Goal: Entertainment & Leisure: Consume media (video, audio)

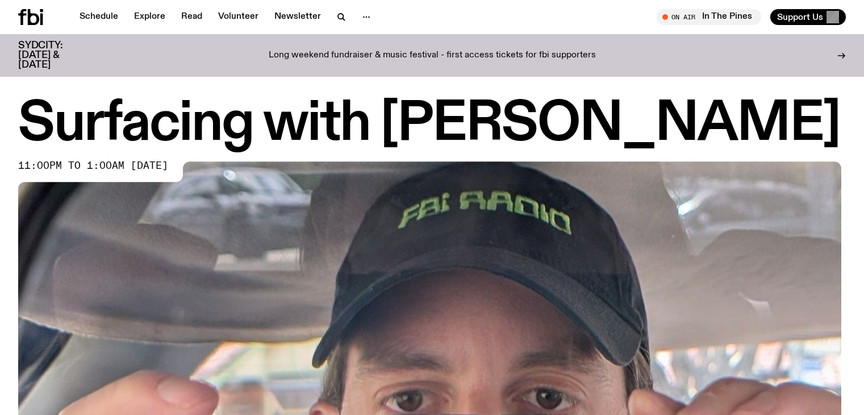
scroll to position [37, 0]
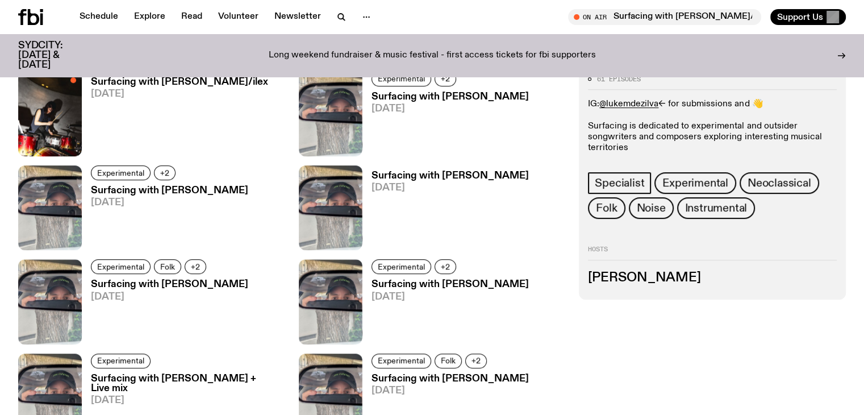
scroll to position [561, 0]
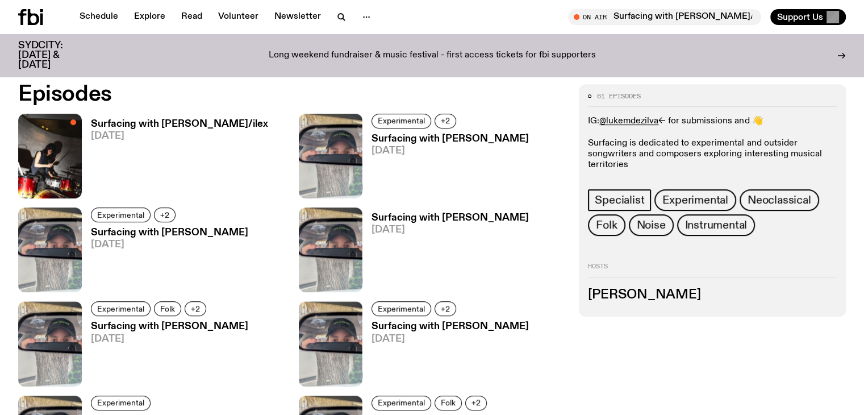
click at [132, 123] on h3 "Surfacing with [PERSON_NAME]/ilex" at bounding box center [179, 124] width 177 height 10
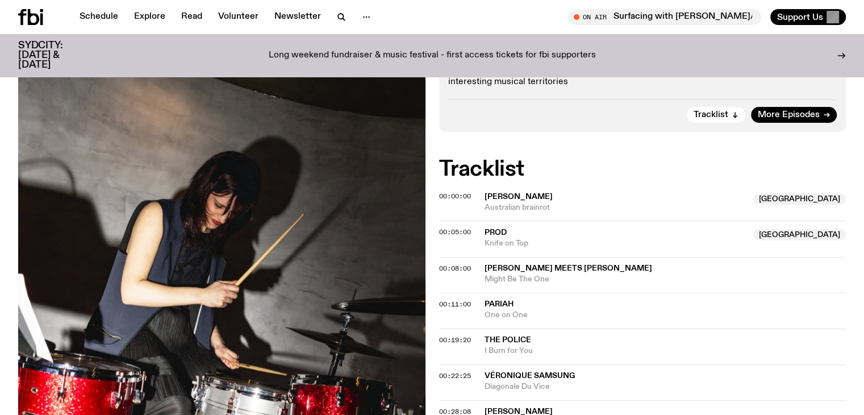
scroll to position [333, 0]
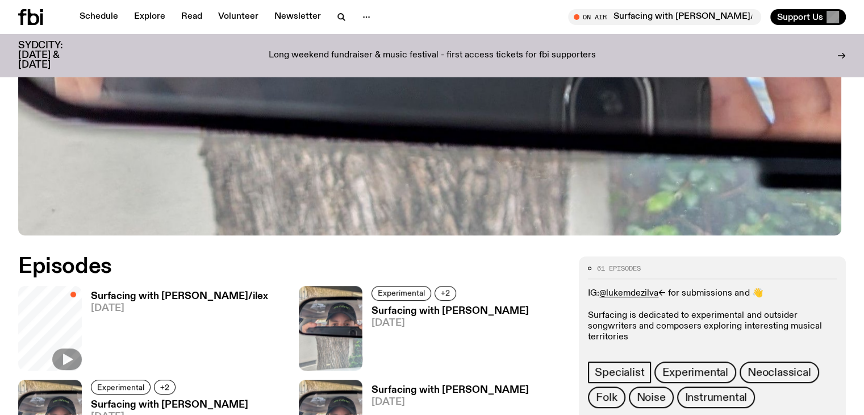
scroll to position [559, 0]
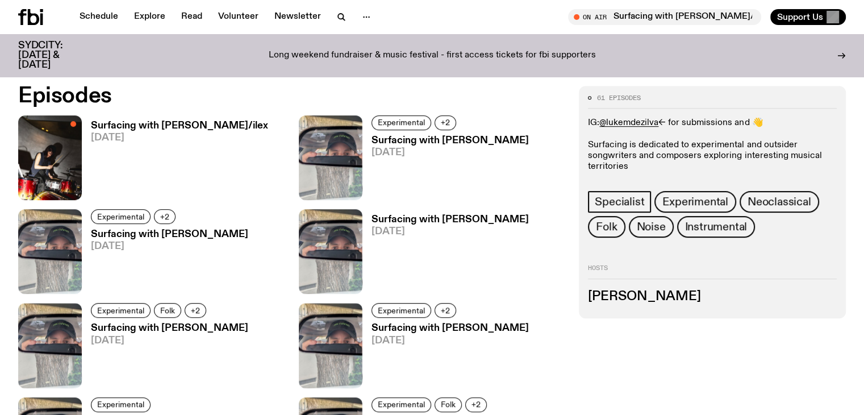
click at [120, 131] on h3 "Surfacing with [PERSON_NAME]/ilex" at bounding box center [179, 126] width 177 height 10
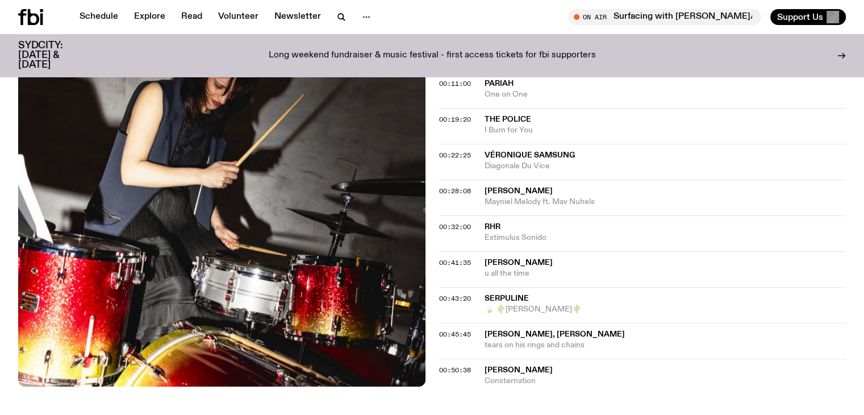
scroll to position [561, 0]
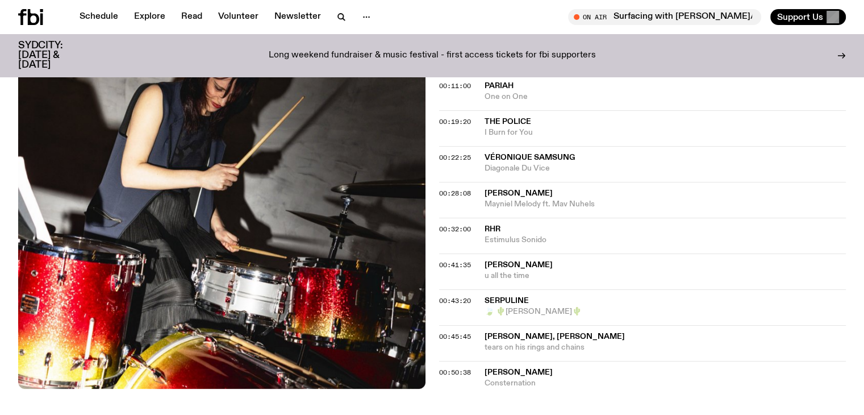
click at [603, 361] on div "00:45:45 [PERSON_NAME], [PERSON_NAME] tears on his rings and chains" at bounding box center [642, 375] width 407 height 28
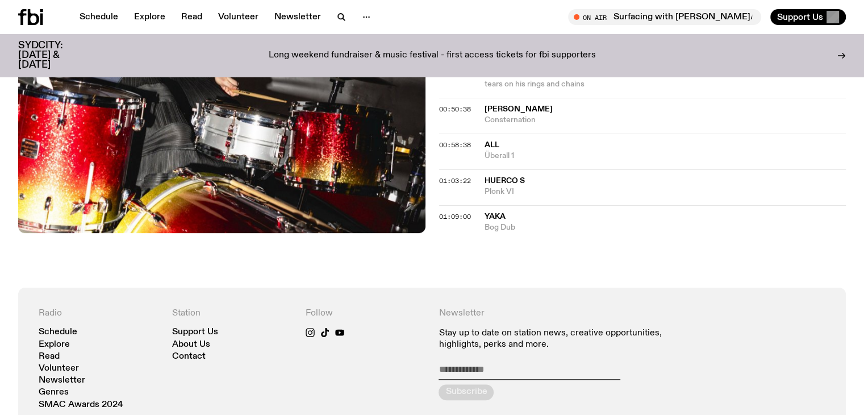
scroll to position [618, 0]
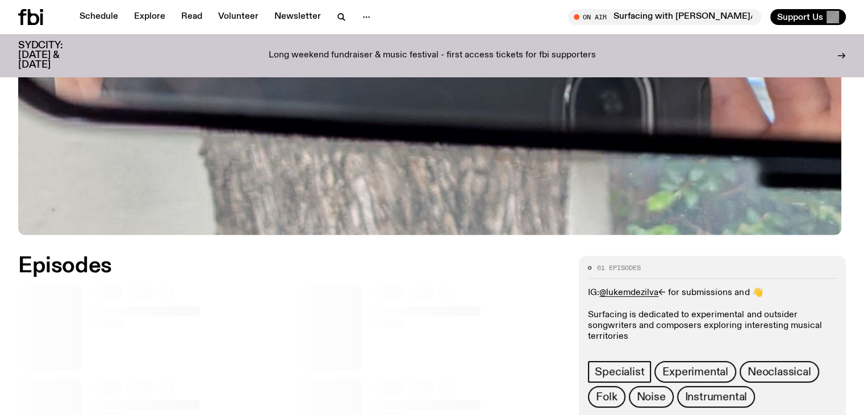
scroll to position [390, 0]
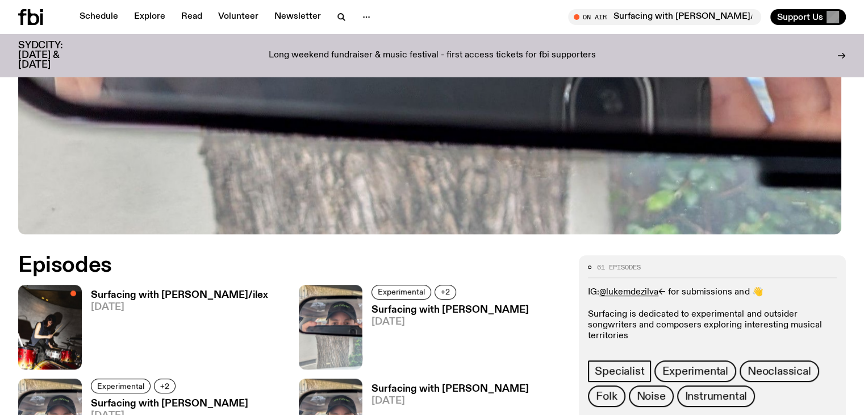
click at [131, 291] on h3 "Surfacing with [PERSON_NAME]/ilex" at bounding box center [179, 295] width 177 height 10
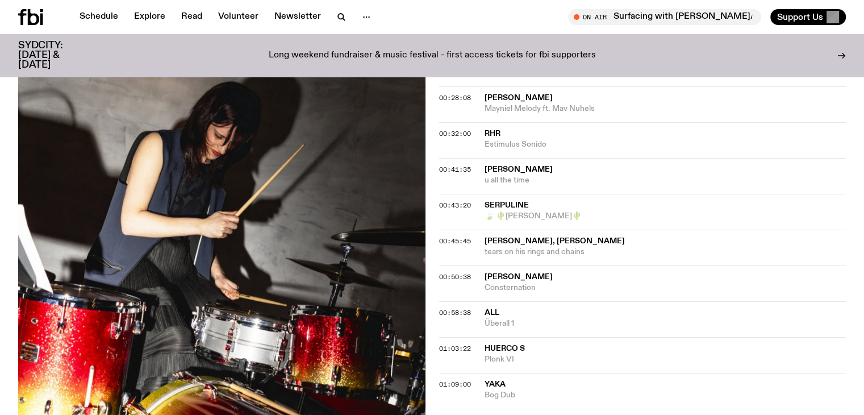
scroll to position [619, 0]
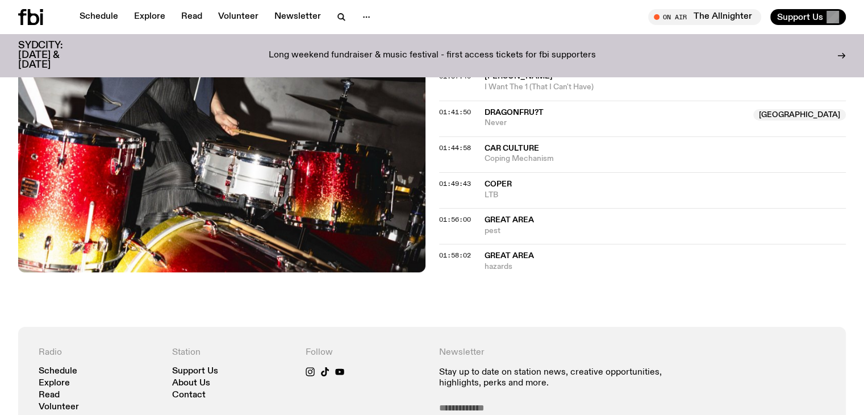
scroll to position [901, 0]
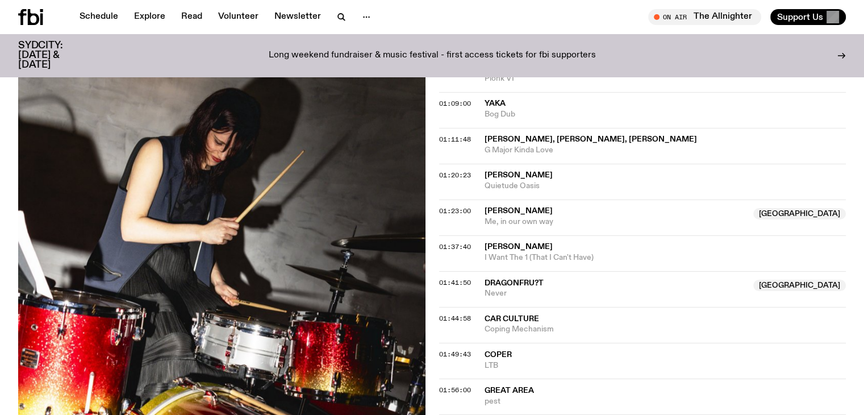
click at [533, 271] on div "01:41:50 Dragonfru?t Australia Never Australia" at bounding box center [642, 289] width 407 height 36
